Goal: Navigation & Orientation: Find specific page/section

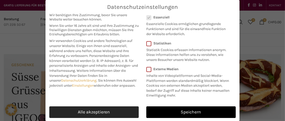
click at [121, 111] on link "Alle akzeptieren" at bounding box center [94, 112] width 90 height 12
checkbox input "true"
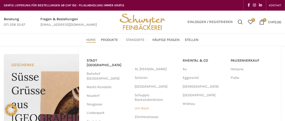
click at [140, 109] on link "Uni-Beck" at bounding box center [156, 108] width 43 height 9
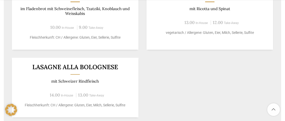
scroll to position [391, 0]
